Goal: Transaction & Acquisition: Obtain resource

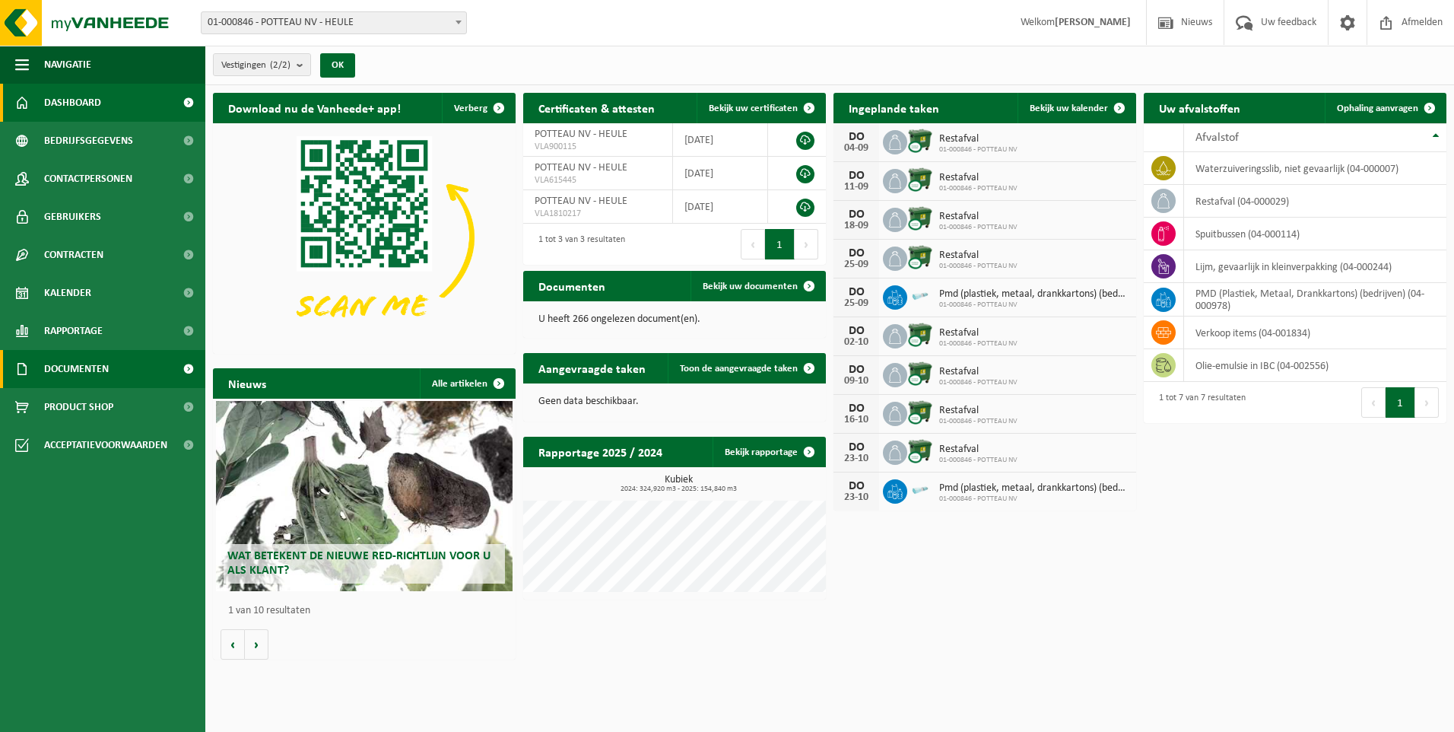
click at [188, 366] on span at bounding box center [188, 369] width 34 height 38
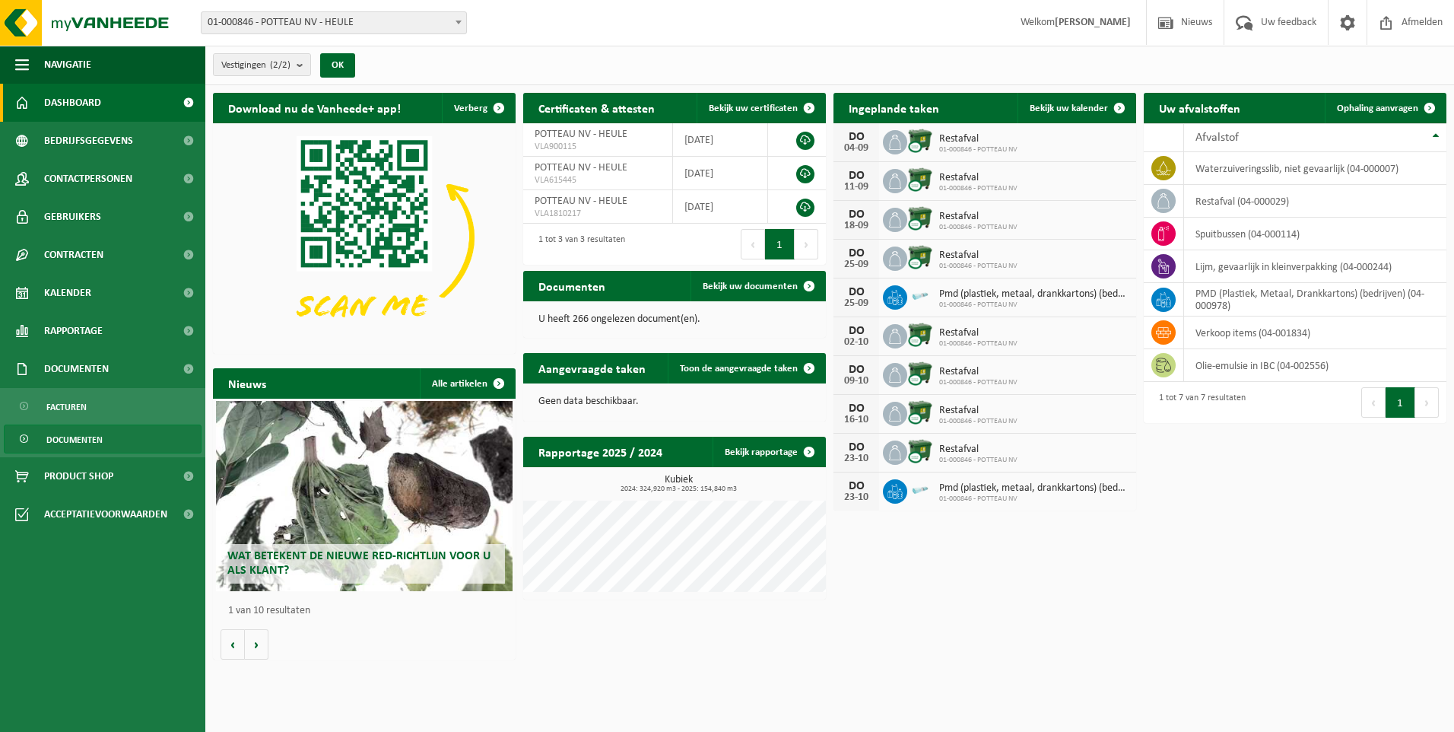
click at [132, 435] on link "Documenten" at bounding box center [103, 438] width 198 height 29
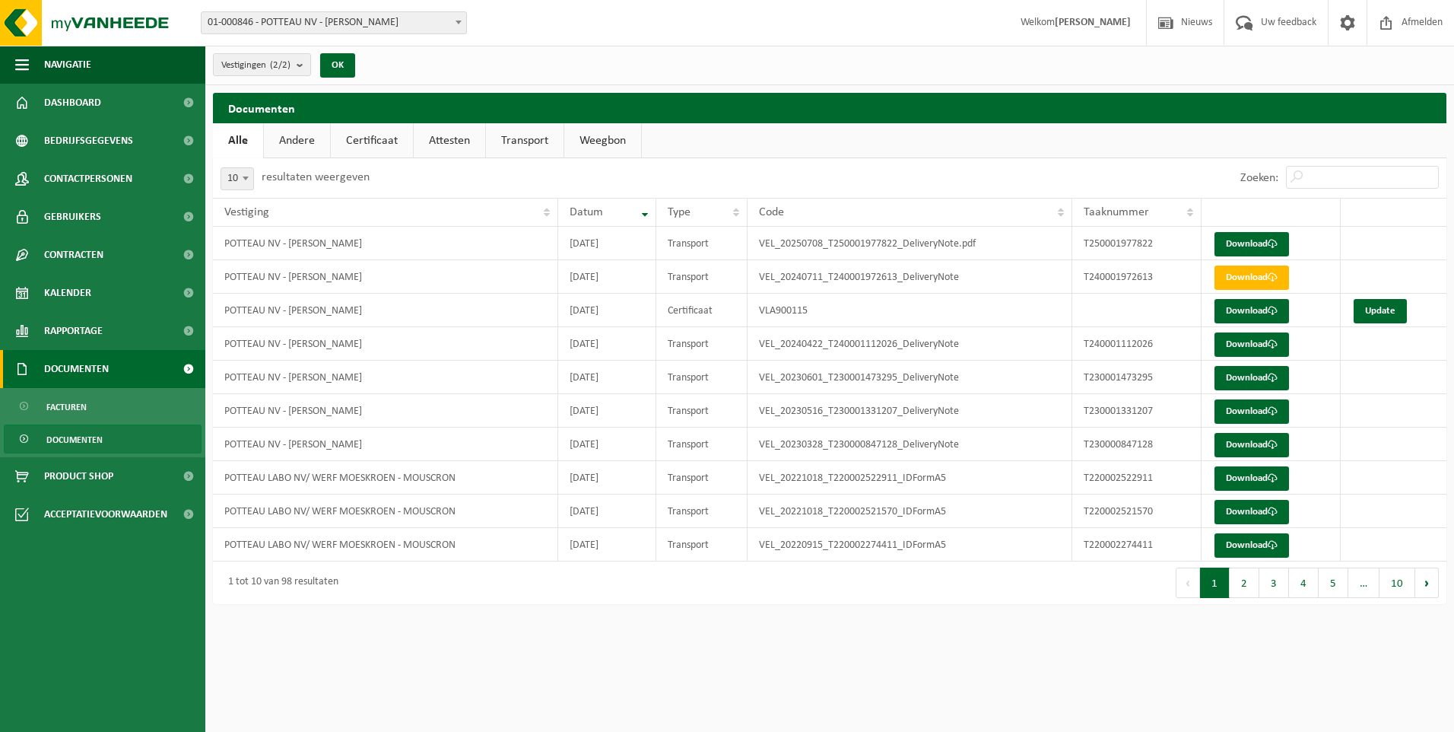
click at [185, 367] on span at bounding box center [188, 369] width 34 height 38
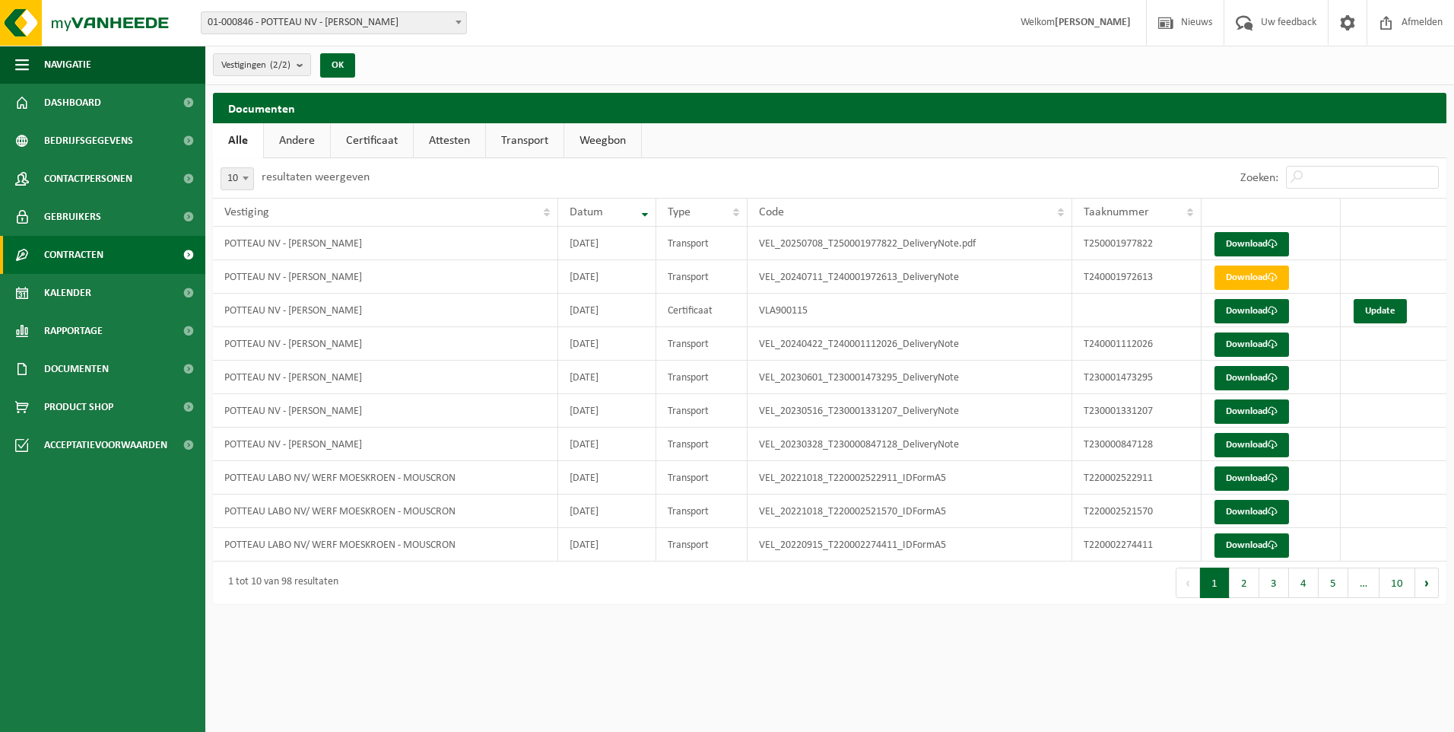
click at [185, 257] on span at bounding box center [188, 255] width 34 height 38
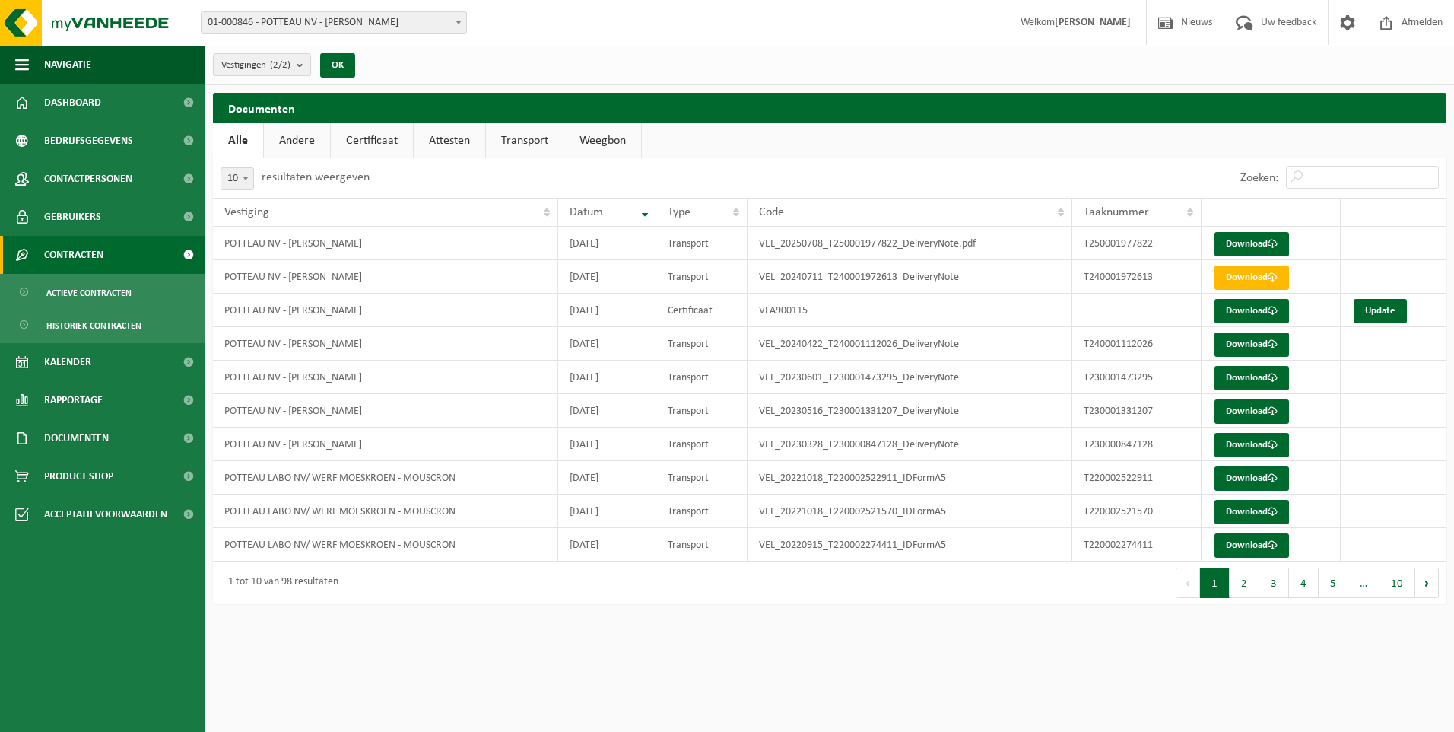
click at [185, 257] on span at bounding box center [188, 255] width 34 height 38
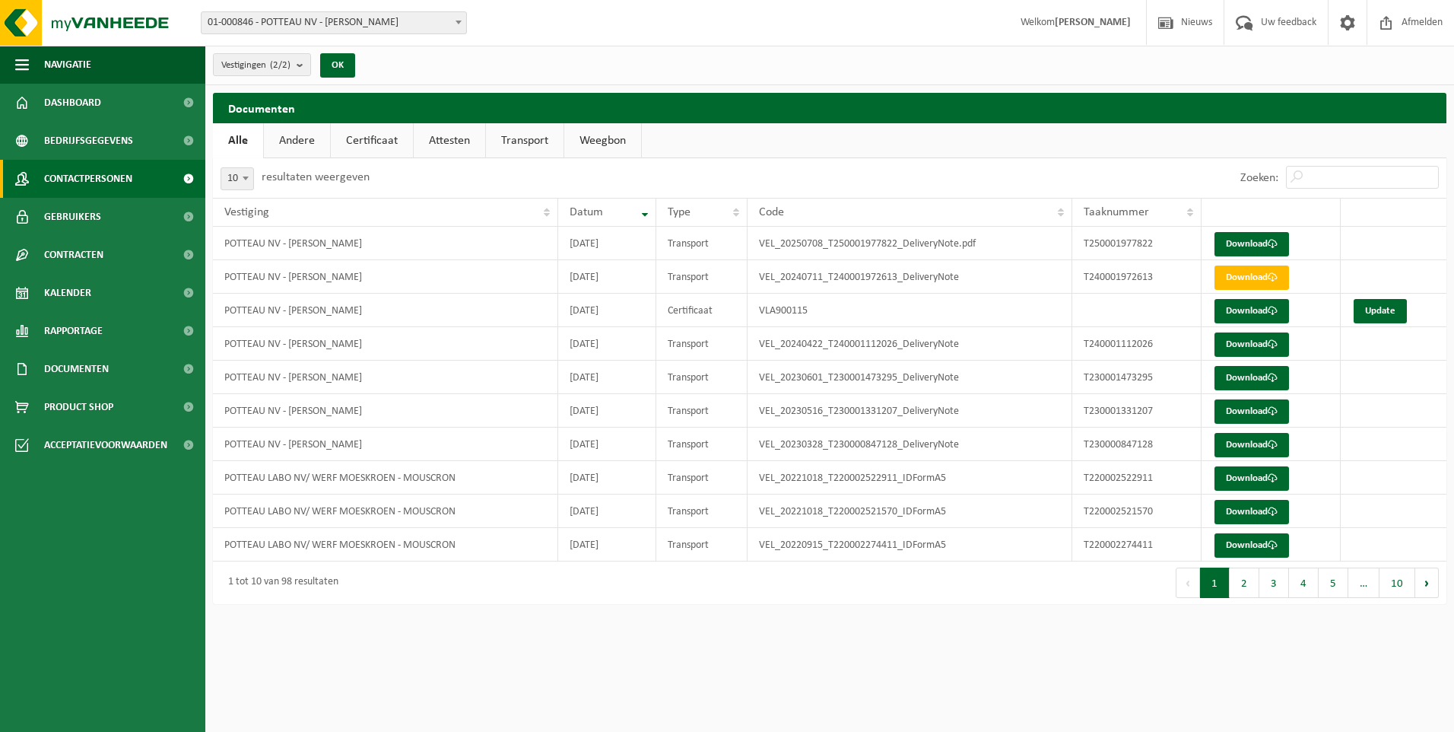
click at [181, 177] on span at bounding box center [188, 179] width 34 height 38
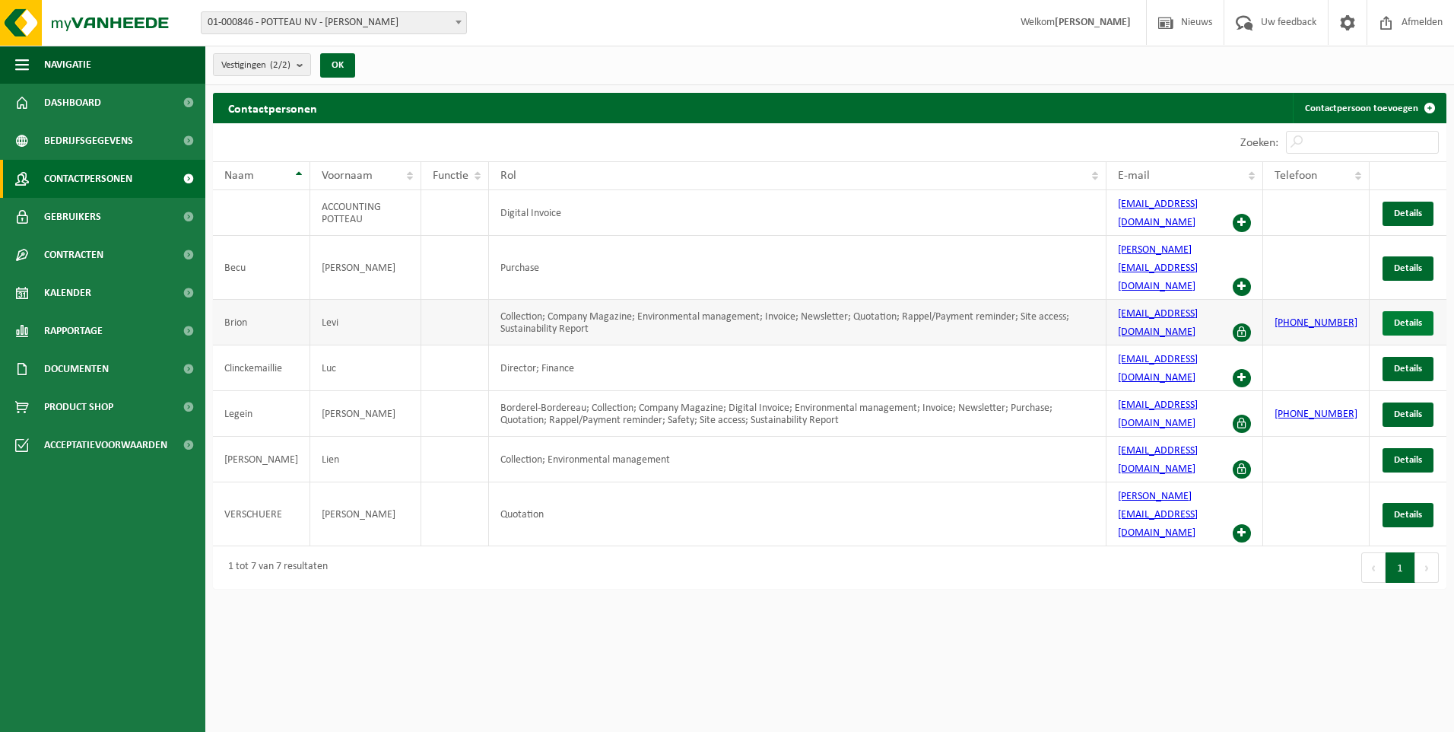
click at [1404, 318] on span "Details" at bounding box center [1408, 323] width 28 height 10
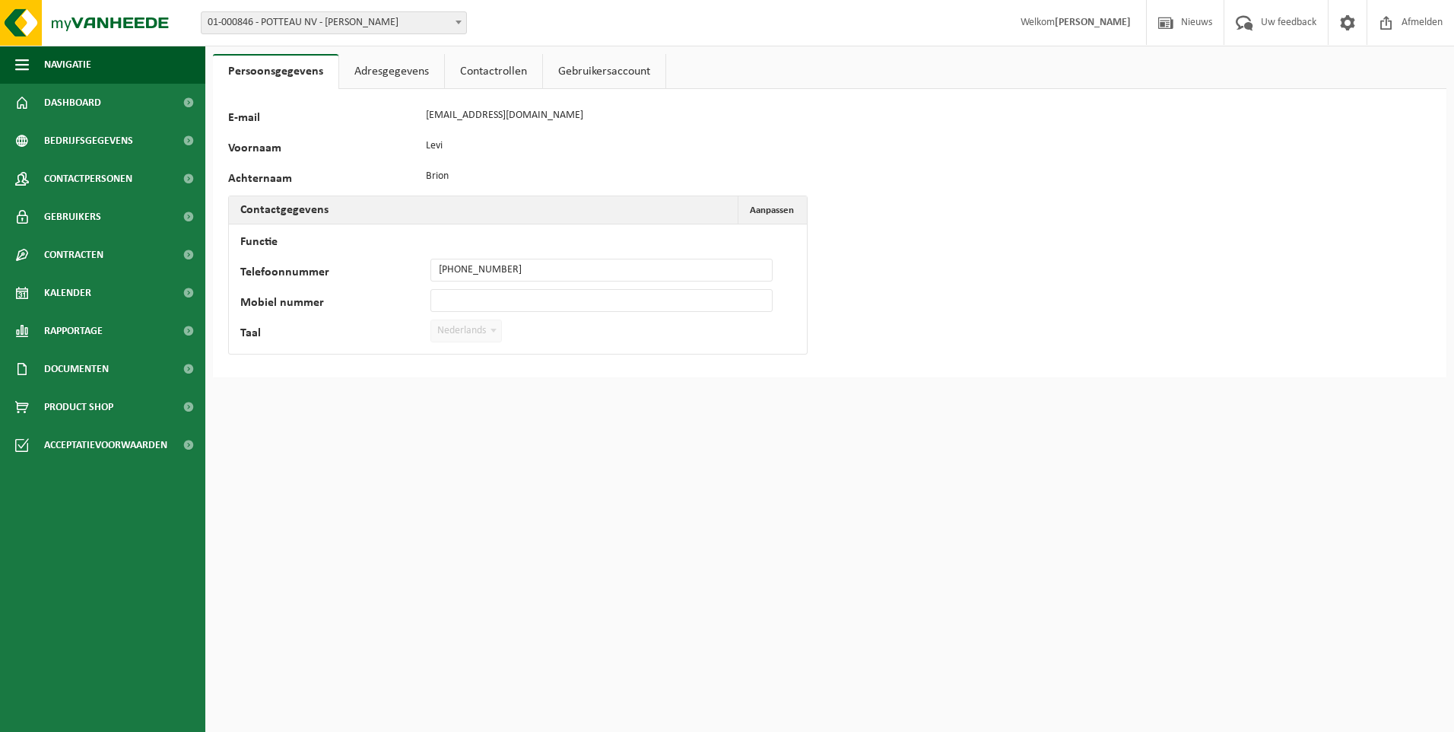
click at [486, 72] on link "Contactrollen" at bounding box center [493, 71] width 97 height 35
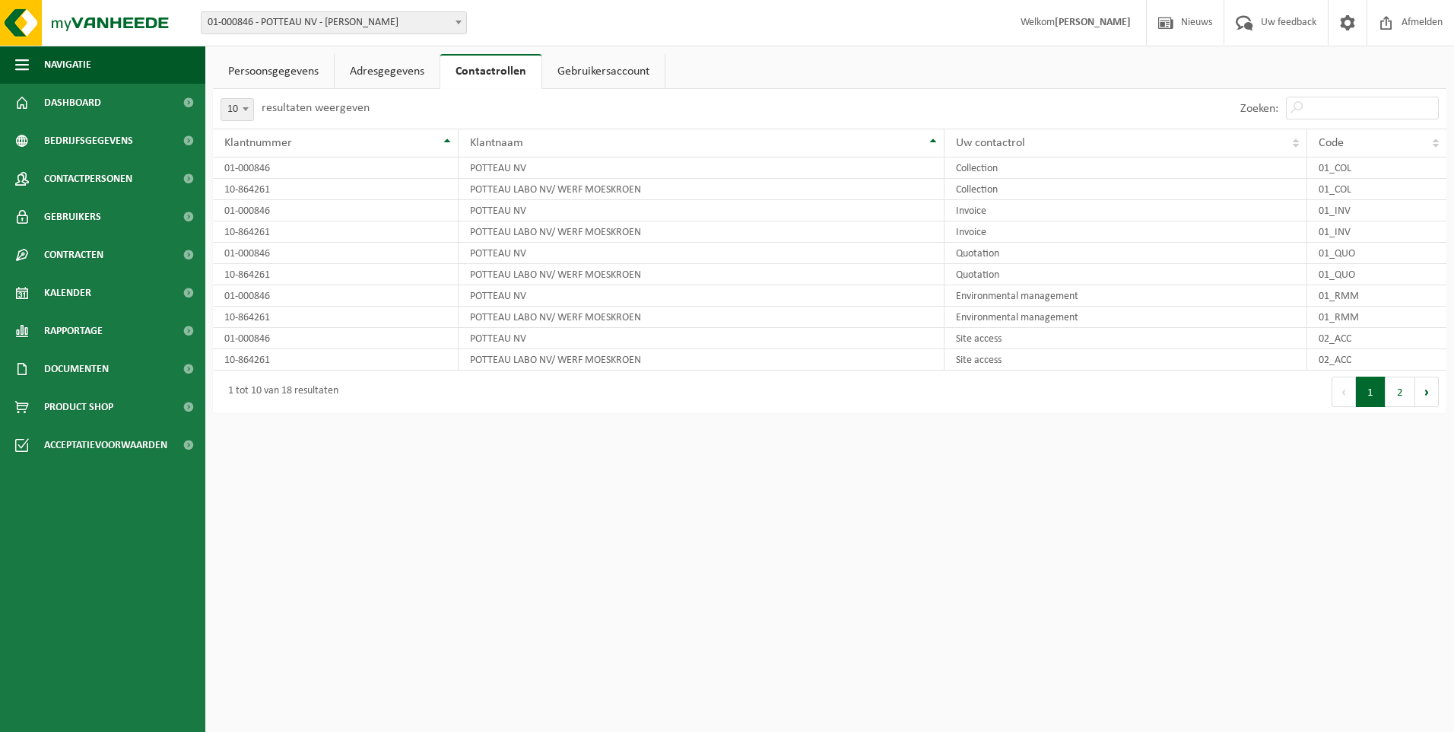
click at [585, 74] on link "Gebruikersaccount" at bounding box center [603, 71] width 122 height 35
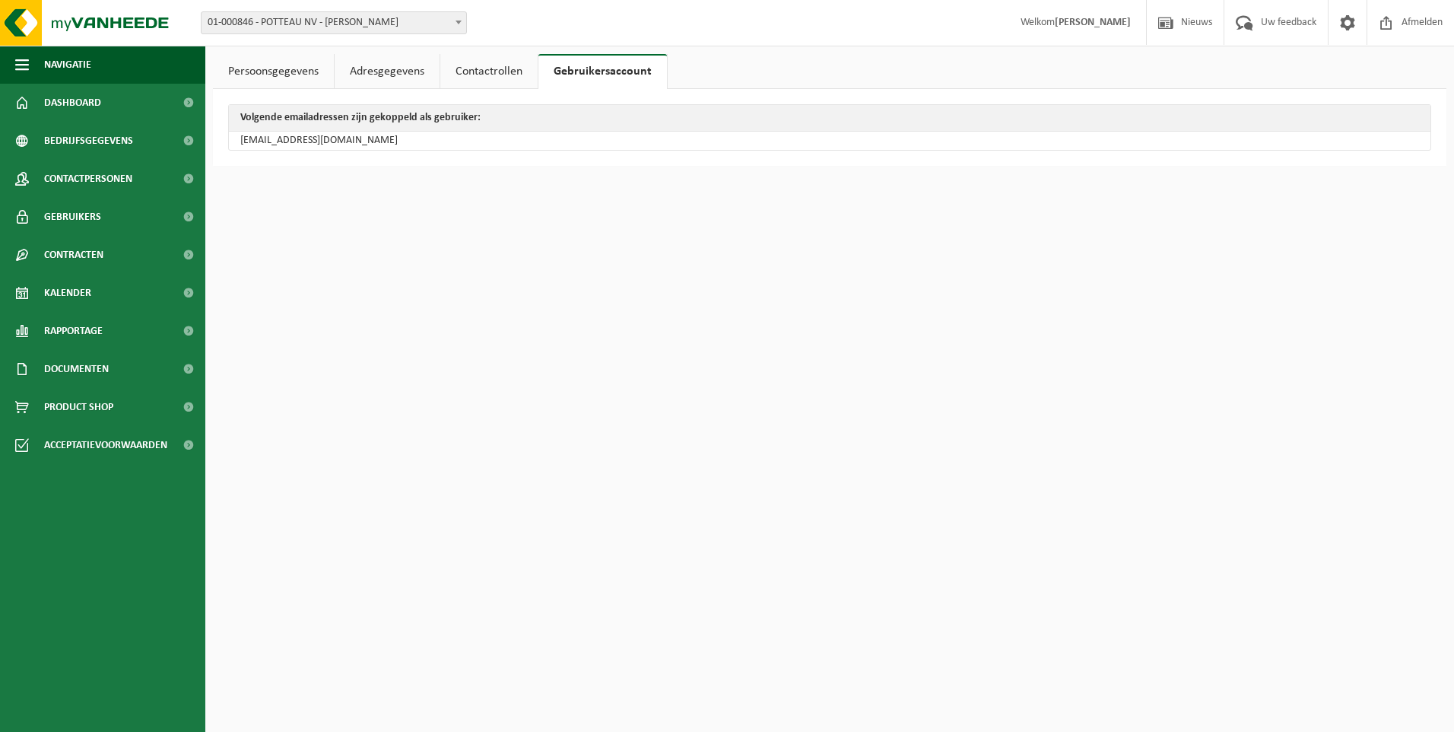
click at [376, 59] on link "Adresgegevens" at bounding box center [387, 71] width 105 height 35
drag, startPoint x: 284, startPoint y: 70, endPoint x: 271, endPoint y: 91, distance: 24.7
click at [284, 71] on link "Persoonsgegevens" at bounding box center [273, 71] width 121 height 35
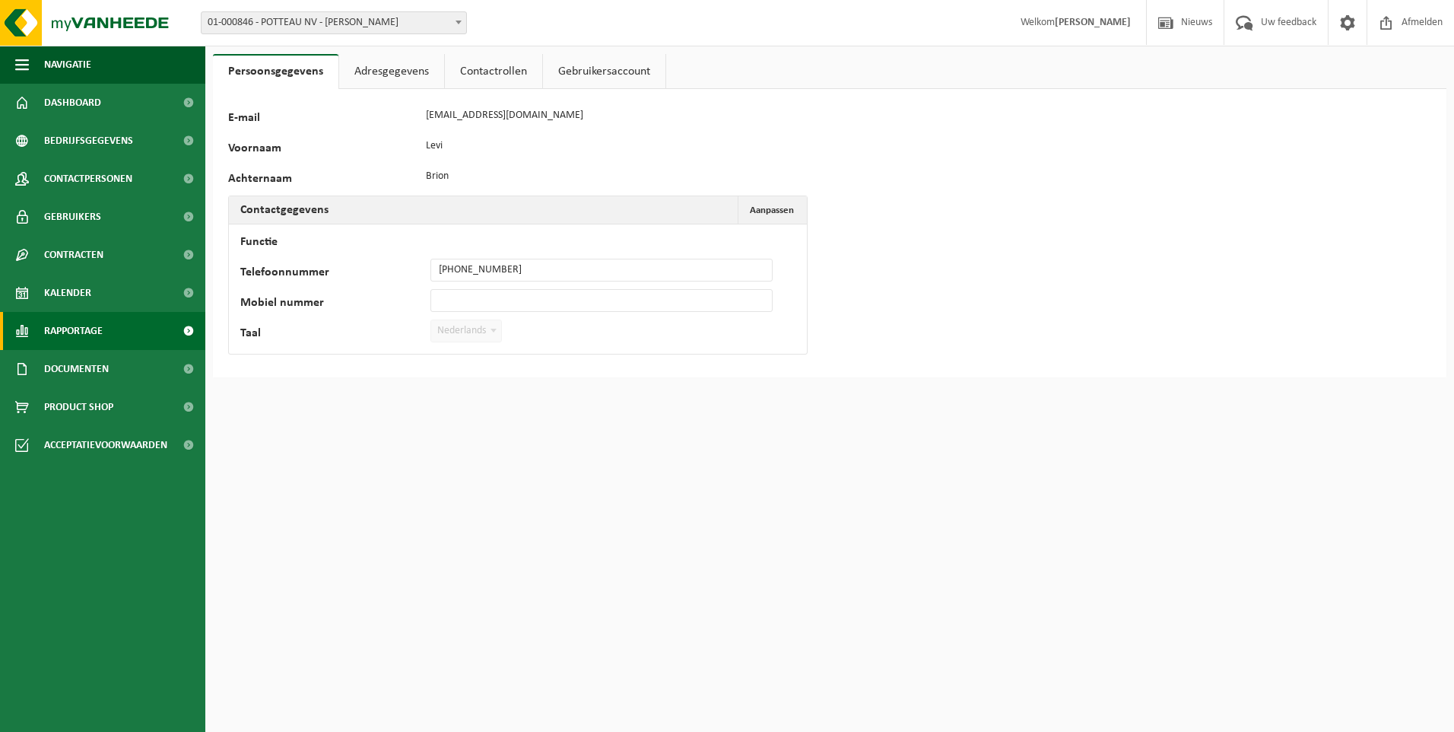
click at [164, 325] on link "Rapportage" at bounding box center [102, 331] width 205 height 38
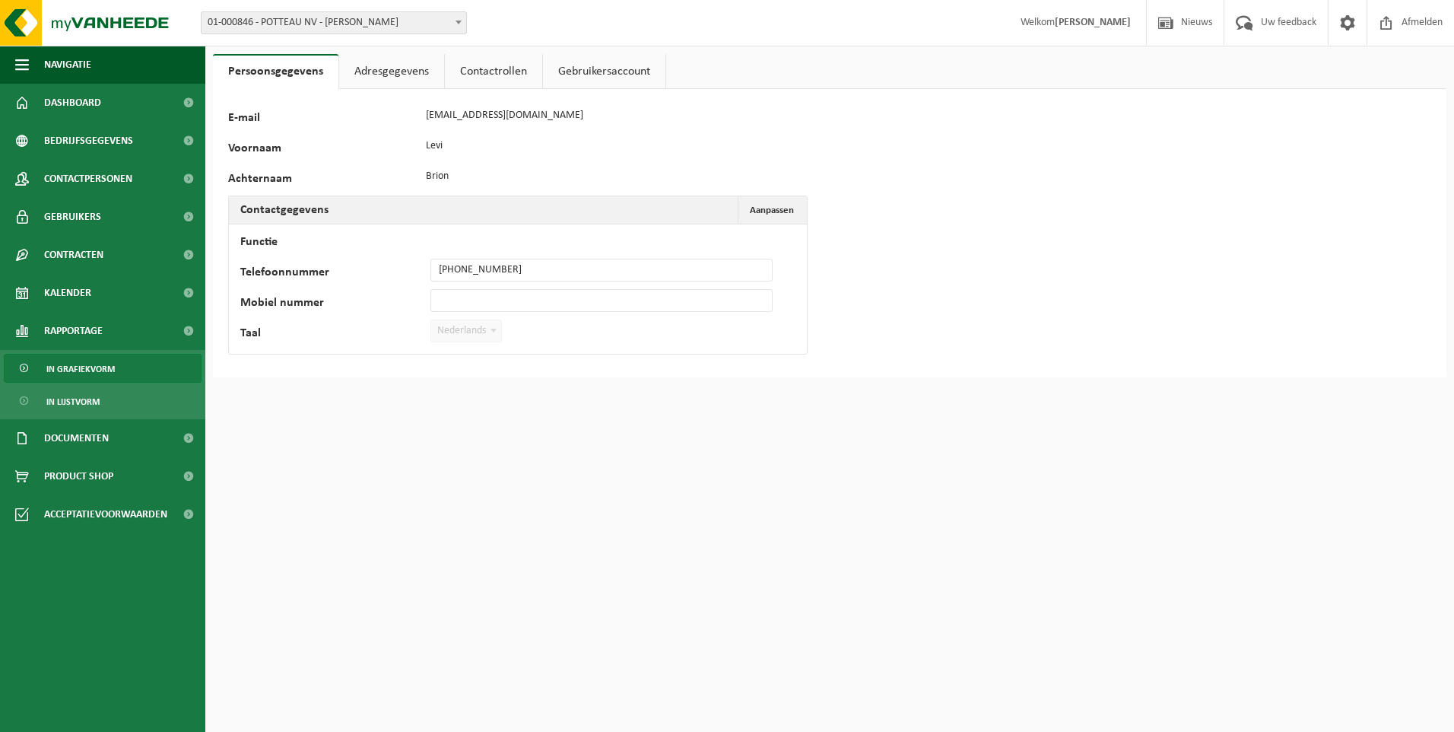
click at [110, 367] on span "In grafiekvorm" at bounding box center [80, 368] width 68 height 29
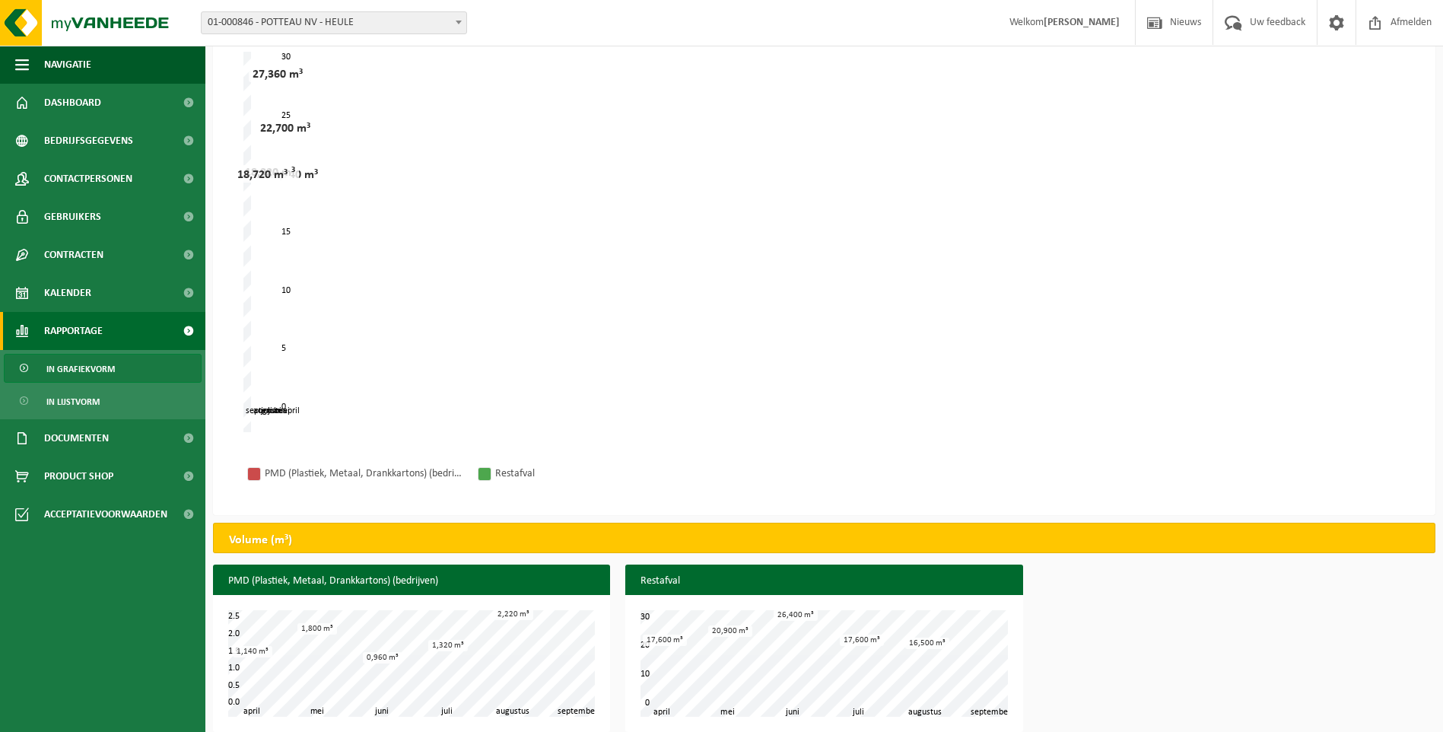
scroll to position [133, 0]
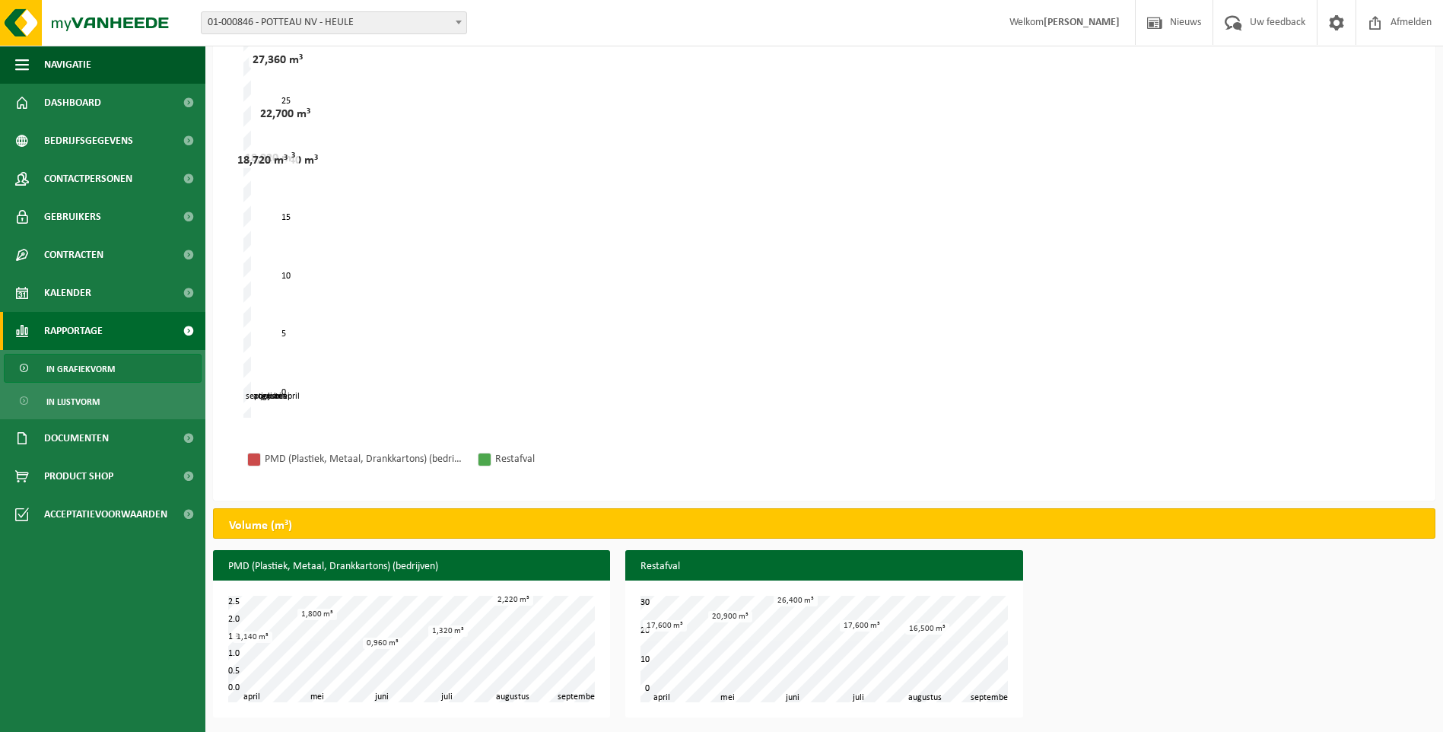
click at [186, 330] on span at bounding box center [188, 331] width 34 height 38
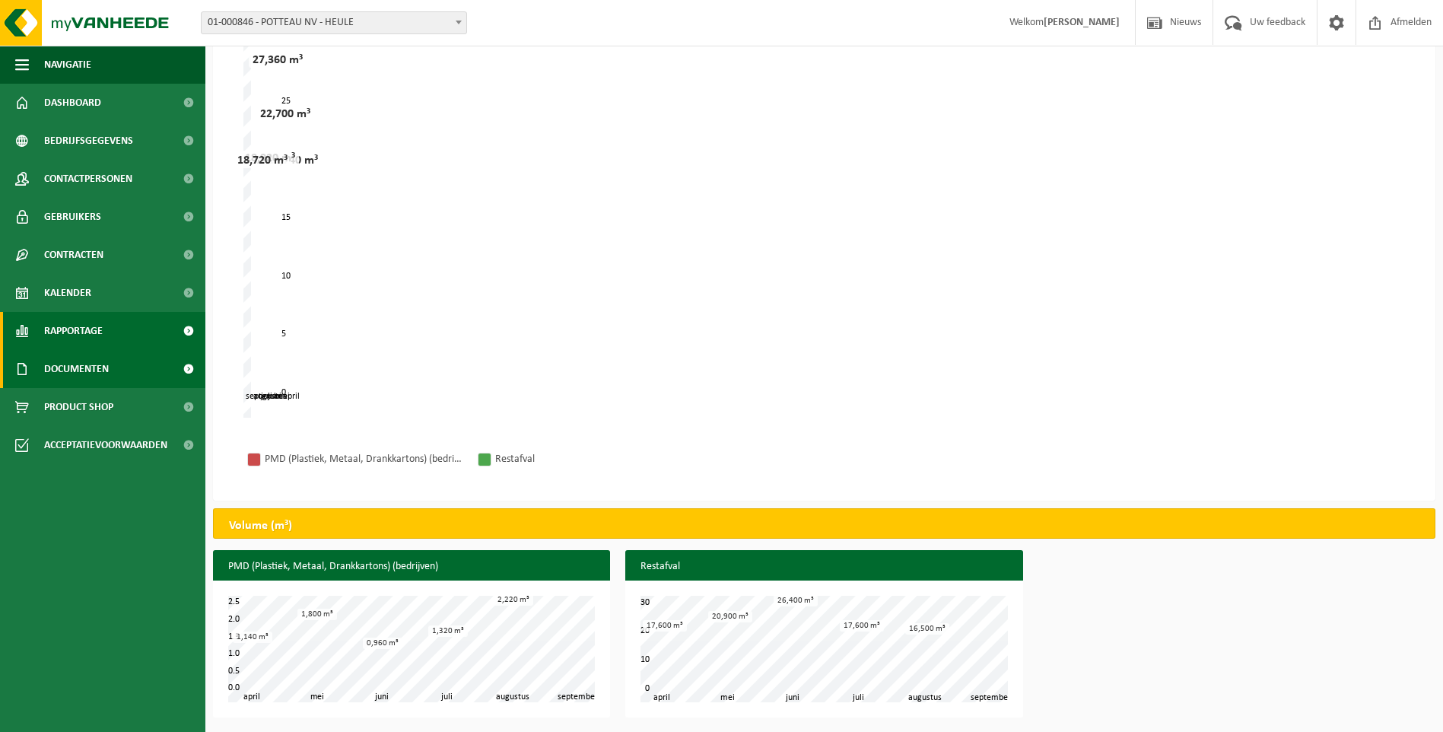
click at [189, 367] on span at bounding box center [188, 369] width 34 height 38
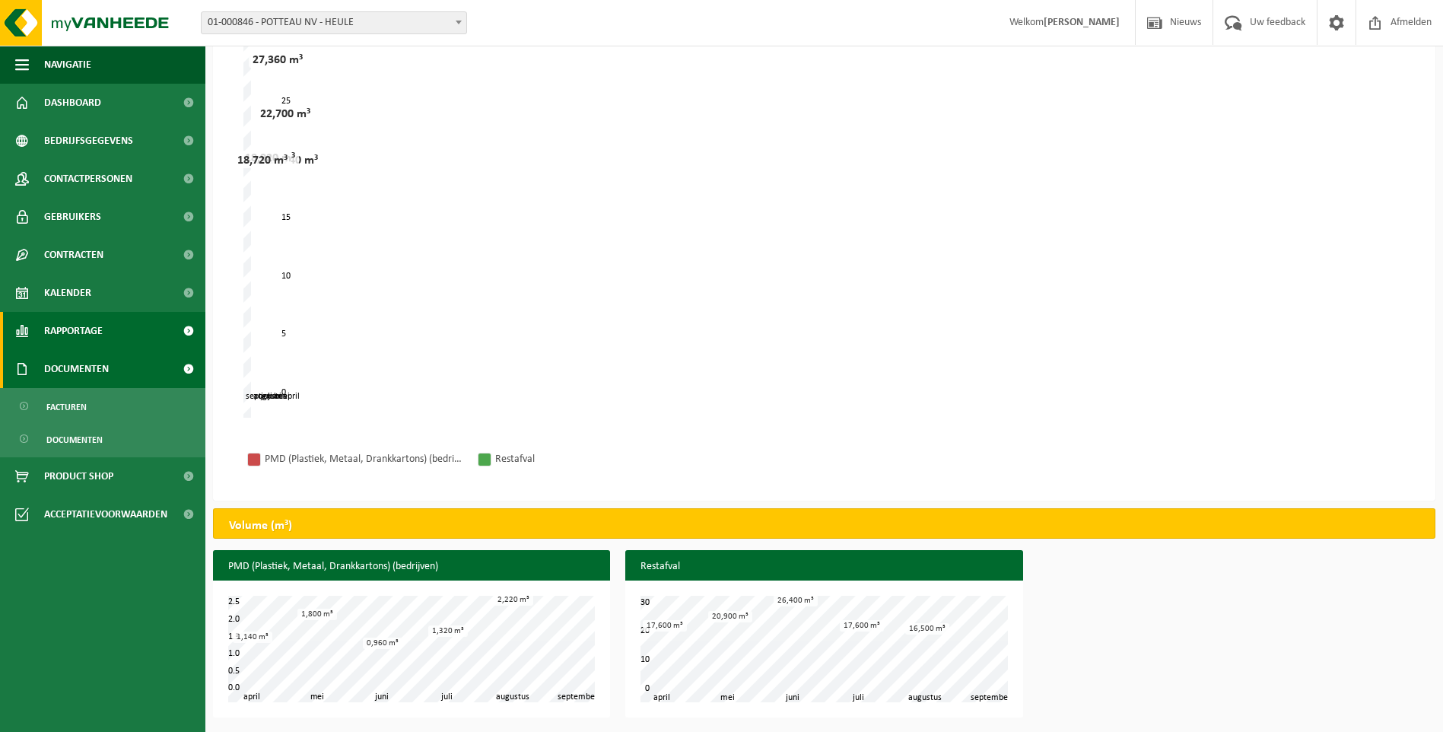
click at [189, 367] on span at bounding box center [188, 369] width 34 height 38
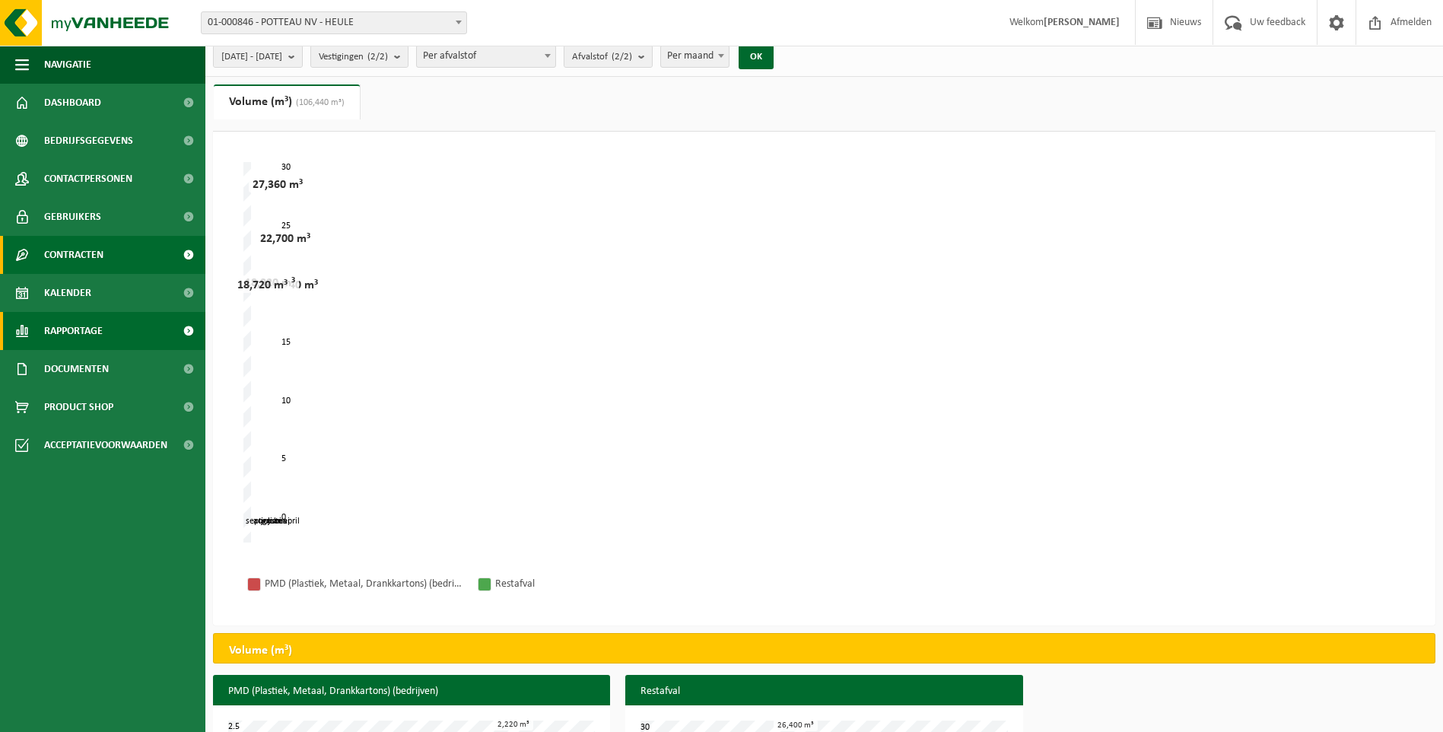
scroll to position [0, 0]
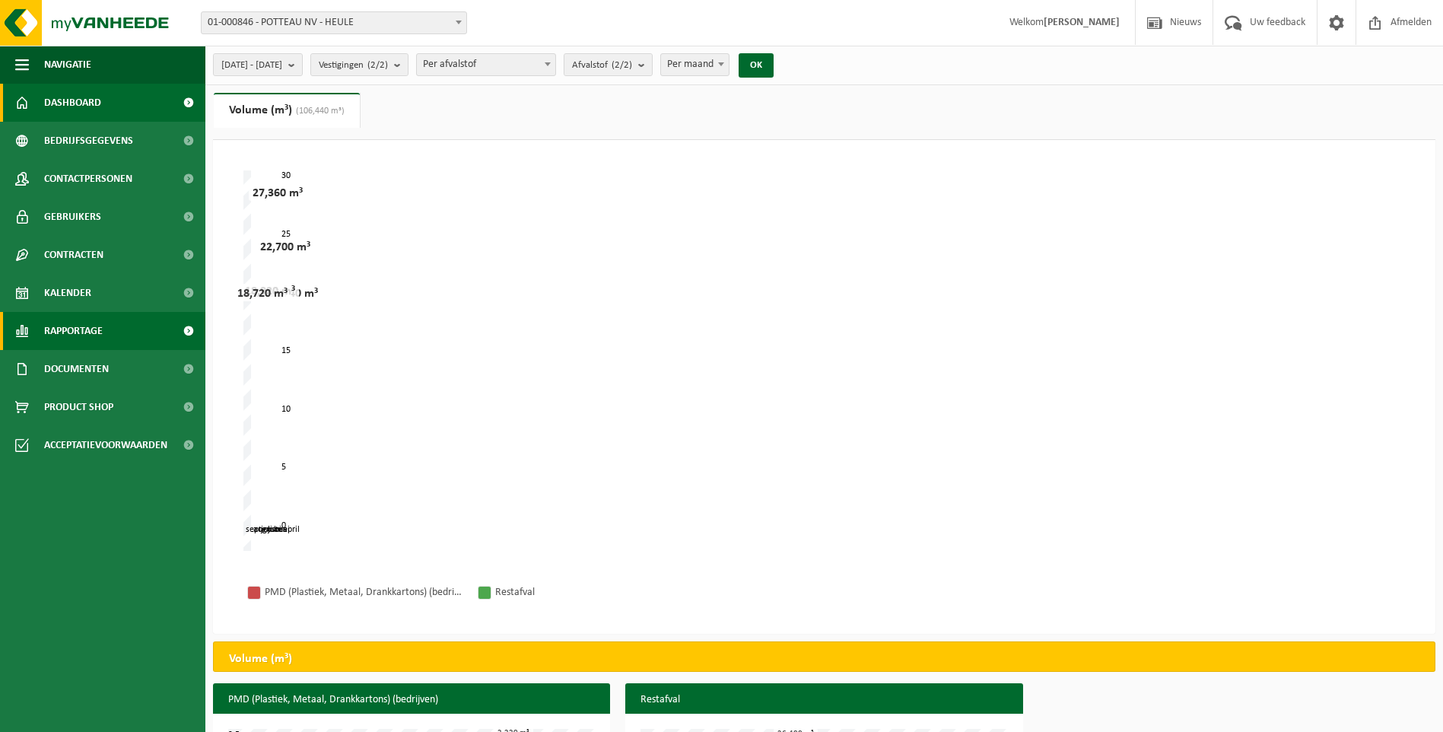
click at [157, 99] on link "Dashboard" at bounding box center [102, 103] width 205 height 38
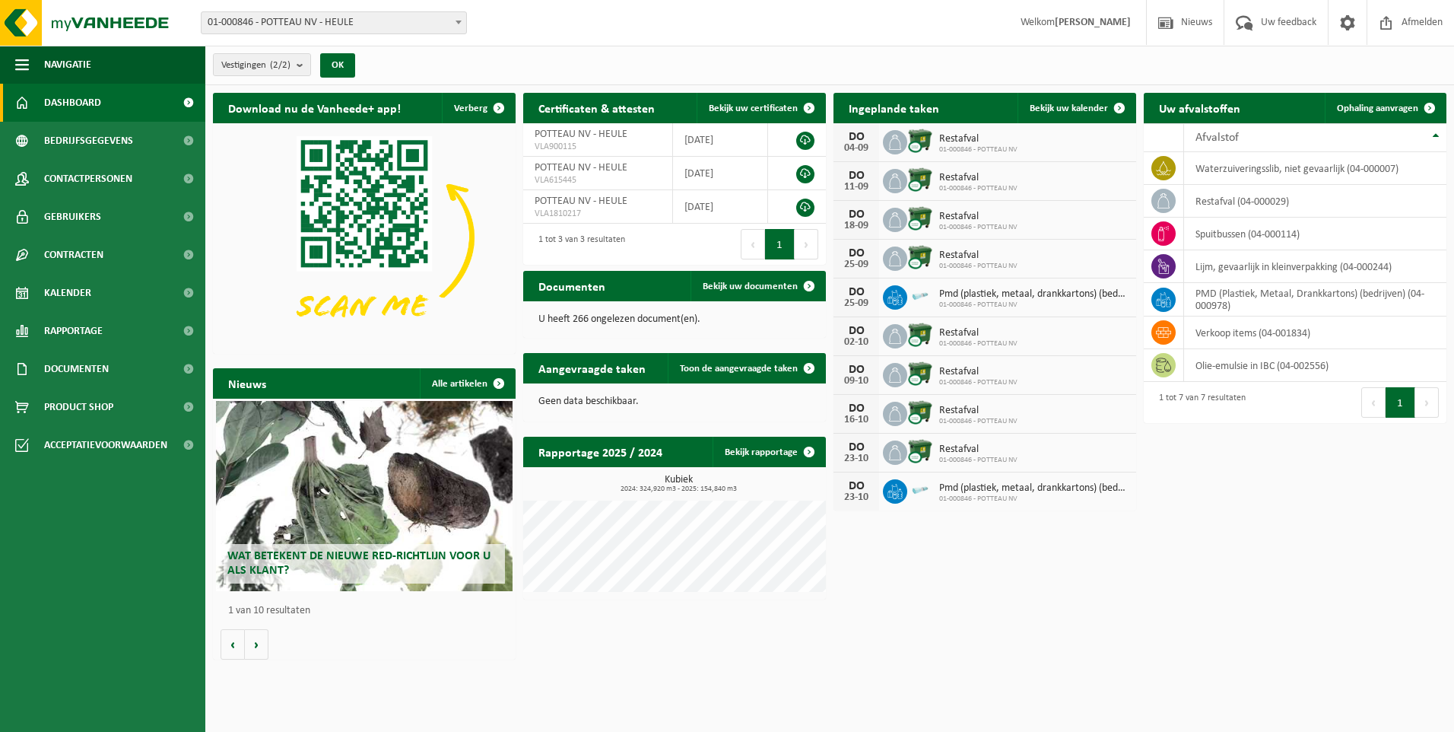
click at [189, 97] on span at bounding box center [188, 103] width 34 height 38
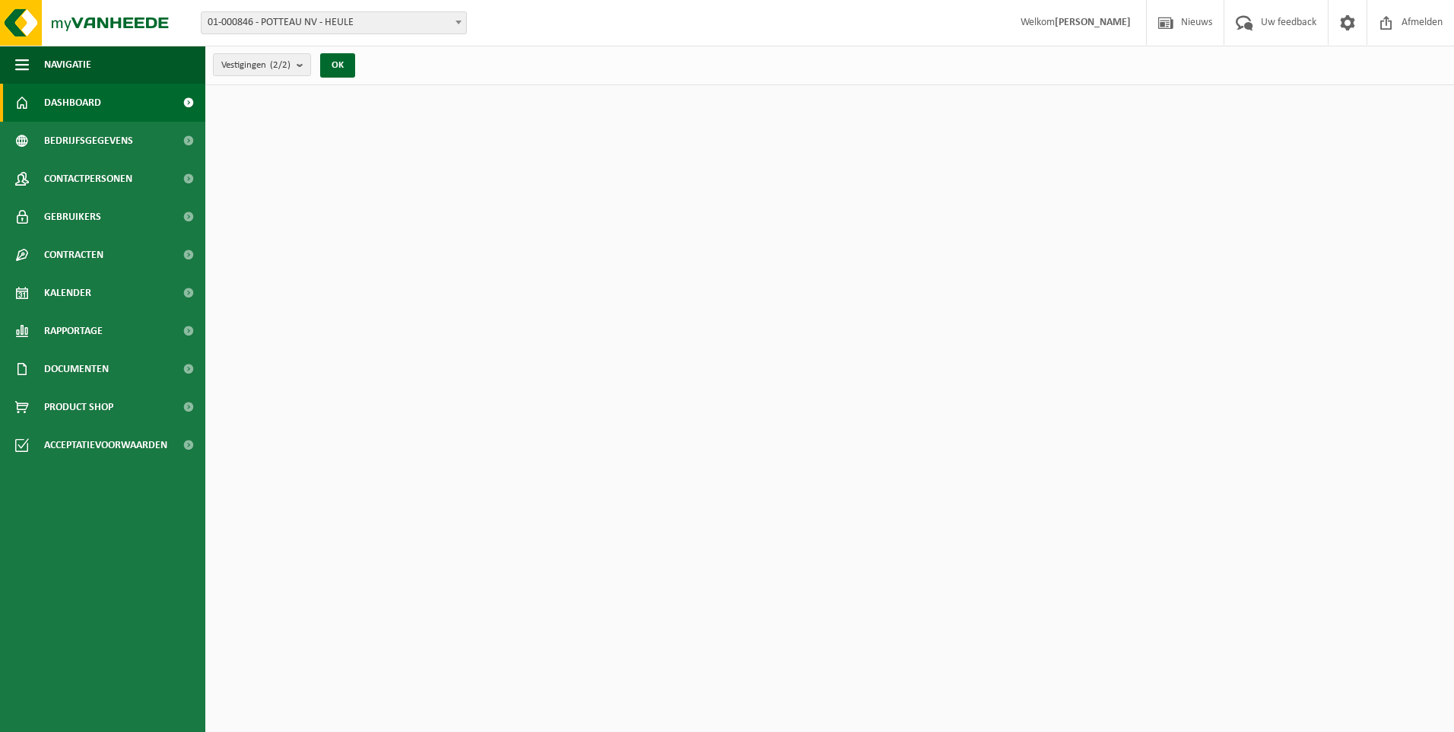
click at [84, 101] on span "Dashboard" at bounding box center [72, 103] width 57 height 38
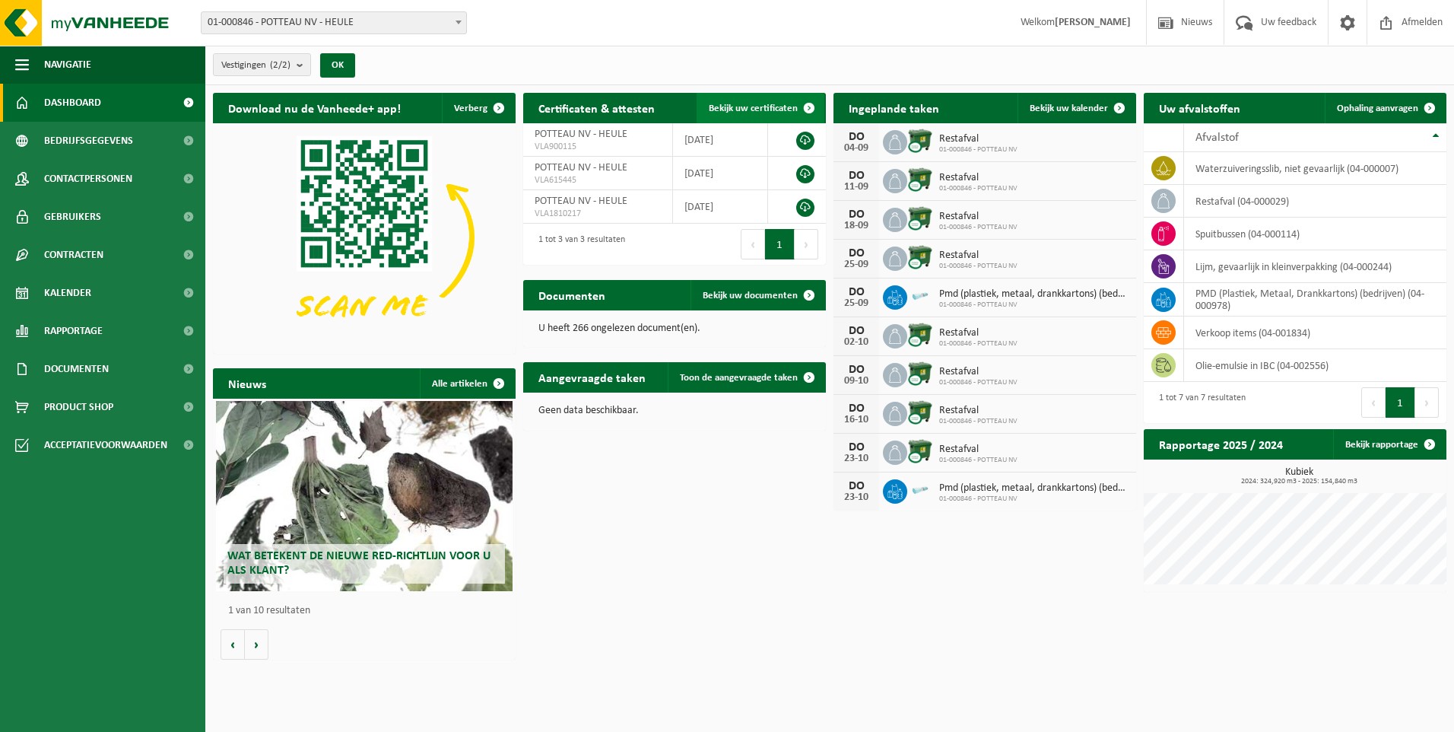
click at [808, 103] on span at bounding box center [809, 108] width 30 height 30
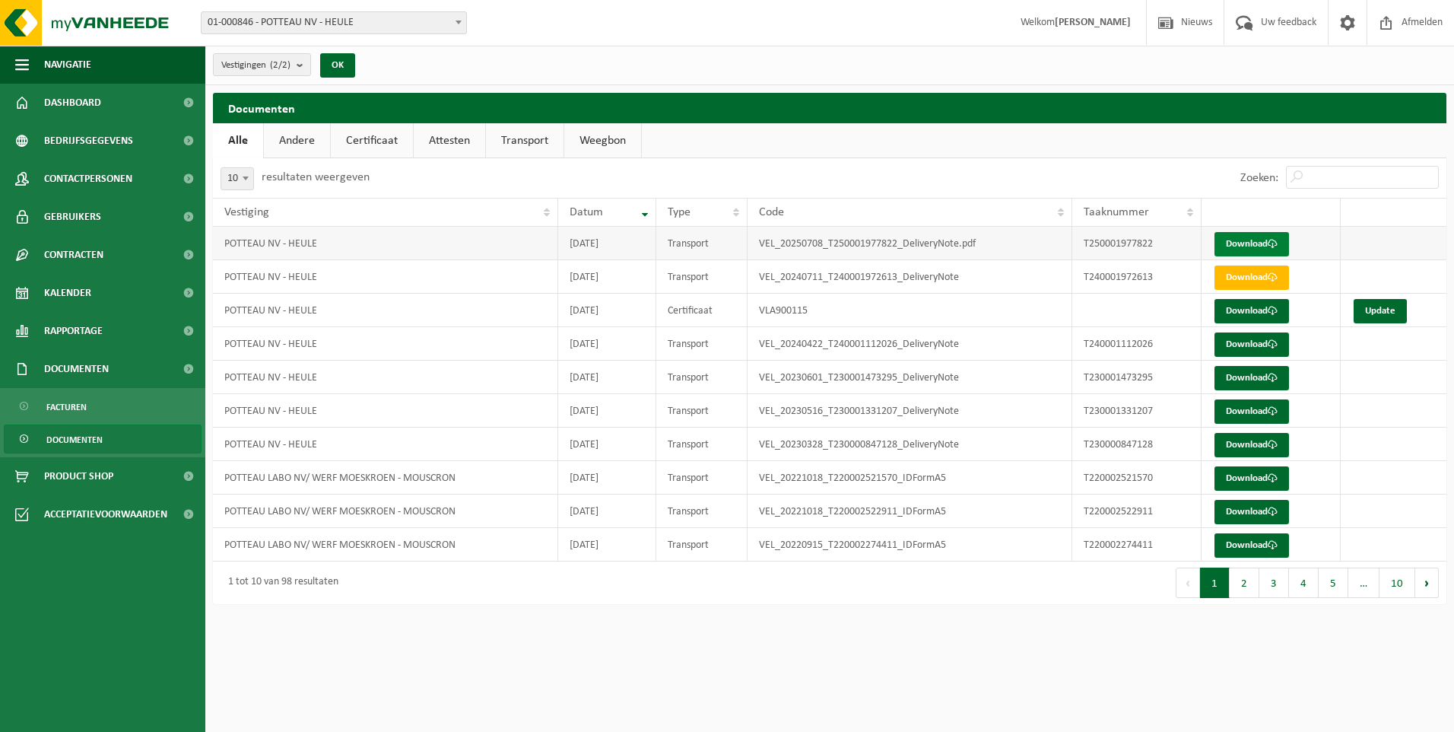
click at [1243, 240] on link "Download" at bounding box center [1252, 244] width 75 height 24
drag, startPoint x: 365, startPoint y: 137, endPoint x: 367, endPoint y: 144, distance: 7.9
click at [365, 137] on link "Certificaat" at bounding box center [372, 140] width 82 height 35
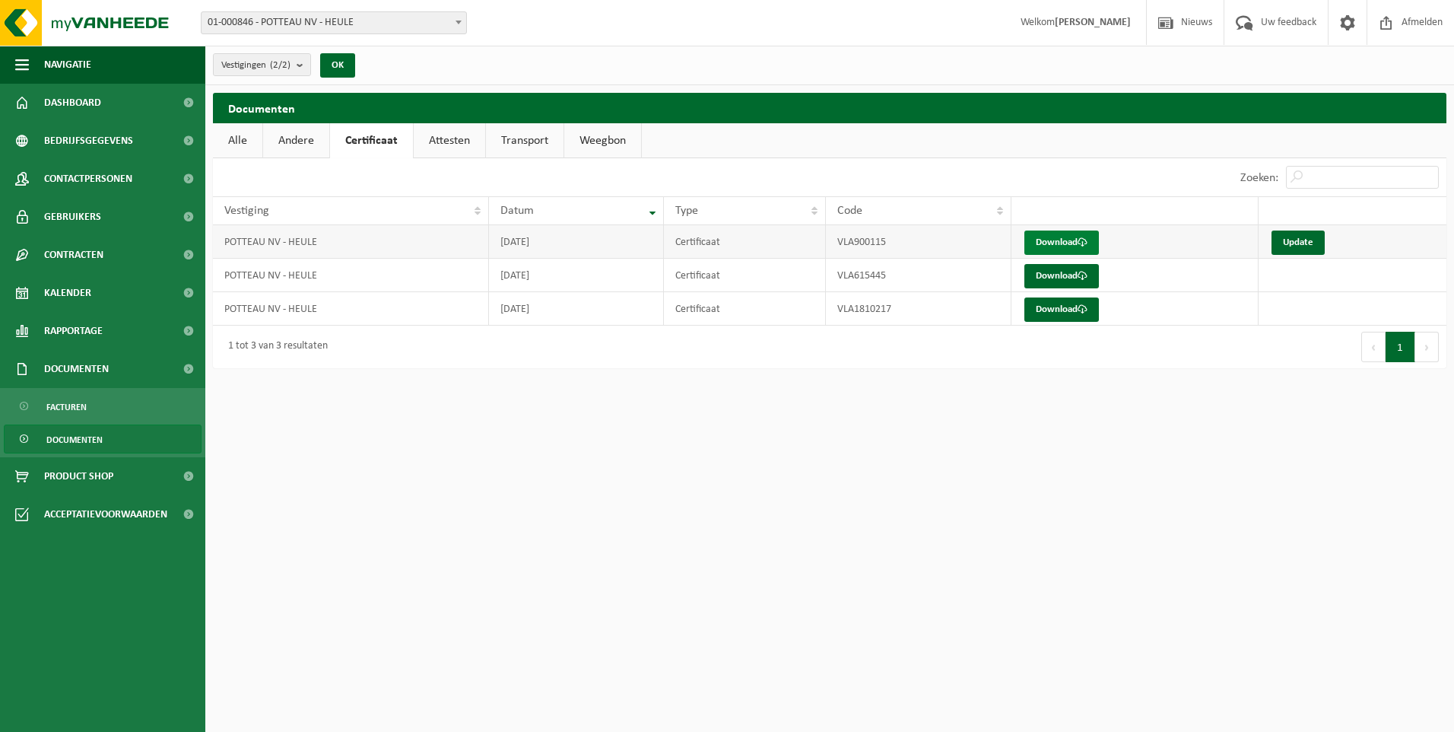
click at [1046, 245] on link "Download" at bounding box center [1061, 242] width 75 height 24
